Goal: Browse casually

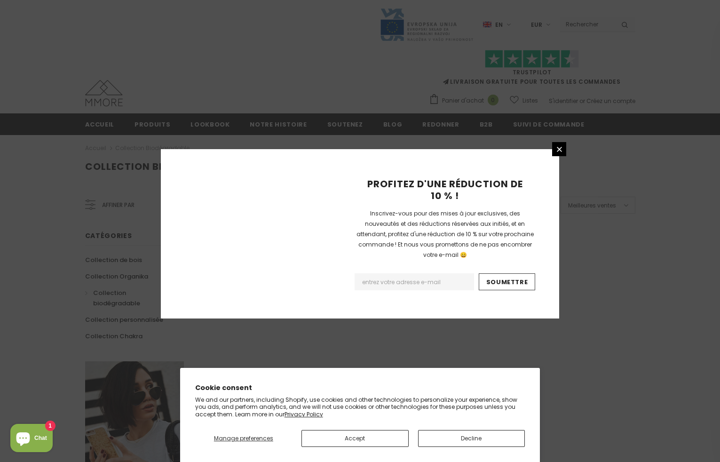
scroll to position [525, 0]
